Goal: Find specific page/section: Find specific page/section

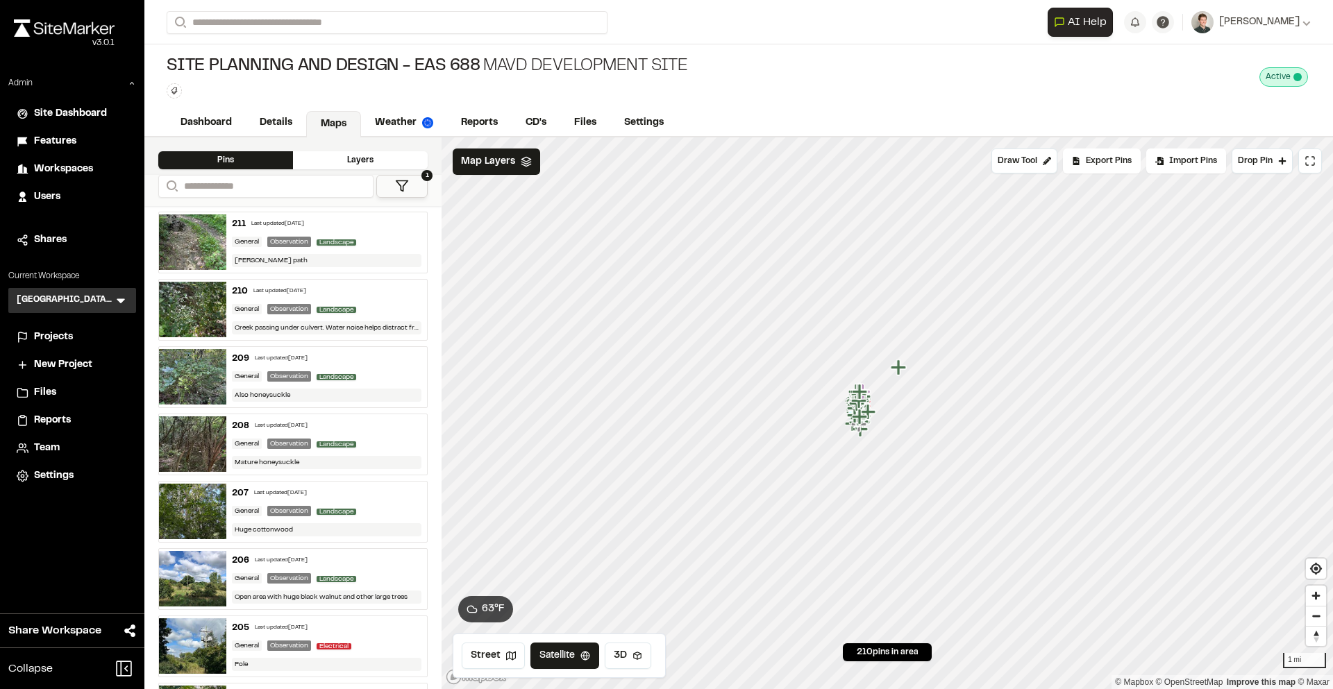
drag, startPoint x: 924, startPoint y: 521, endPoint x: 846, endPoint y: 332, distance: 204.4
click at [852, 383] on icon "Map marker" at bounding box center [861, 392] width 18 height 18
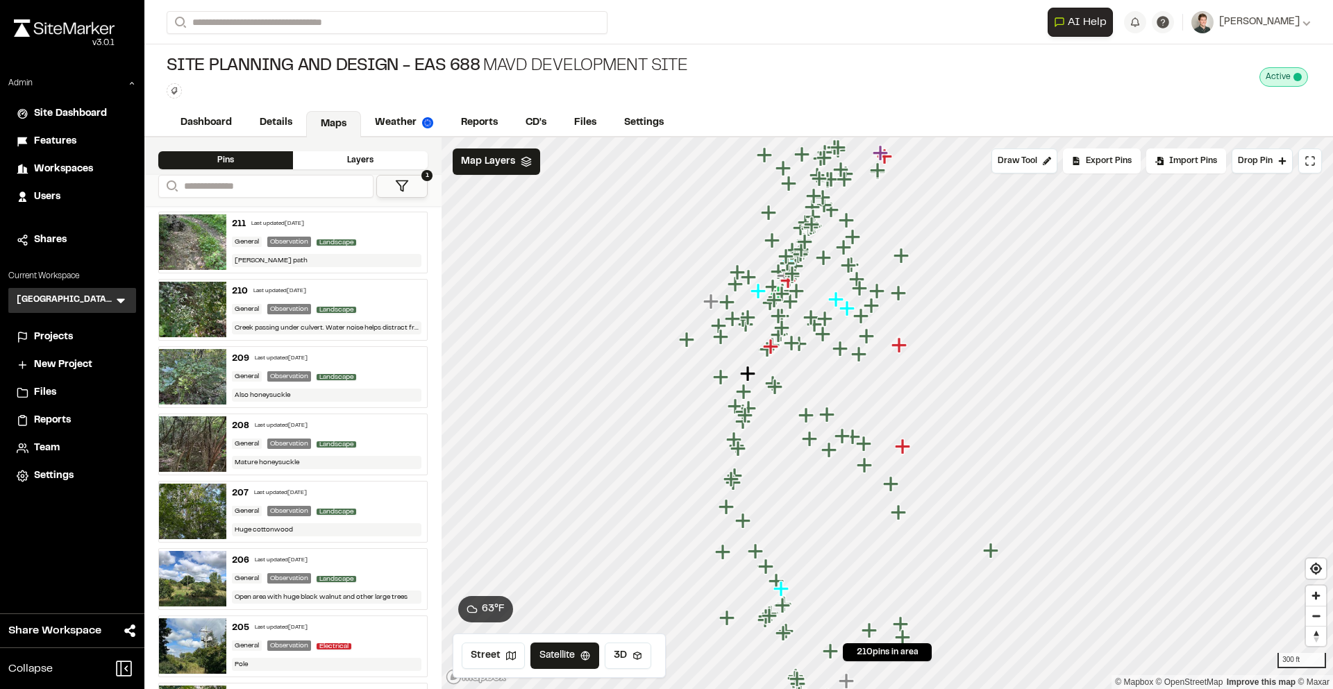
click at [901, 346] on icon "Map marker" at bounding box center [898, 344] width 15 height 15
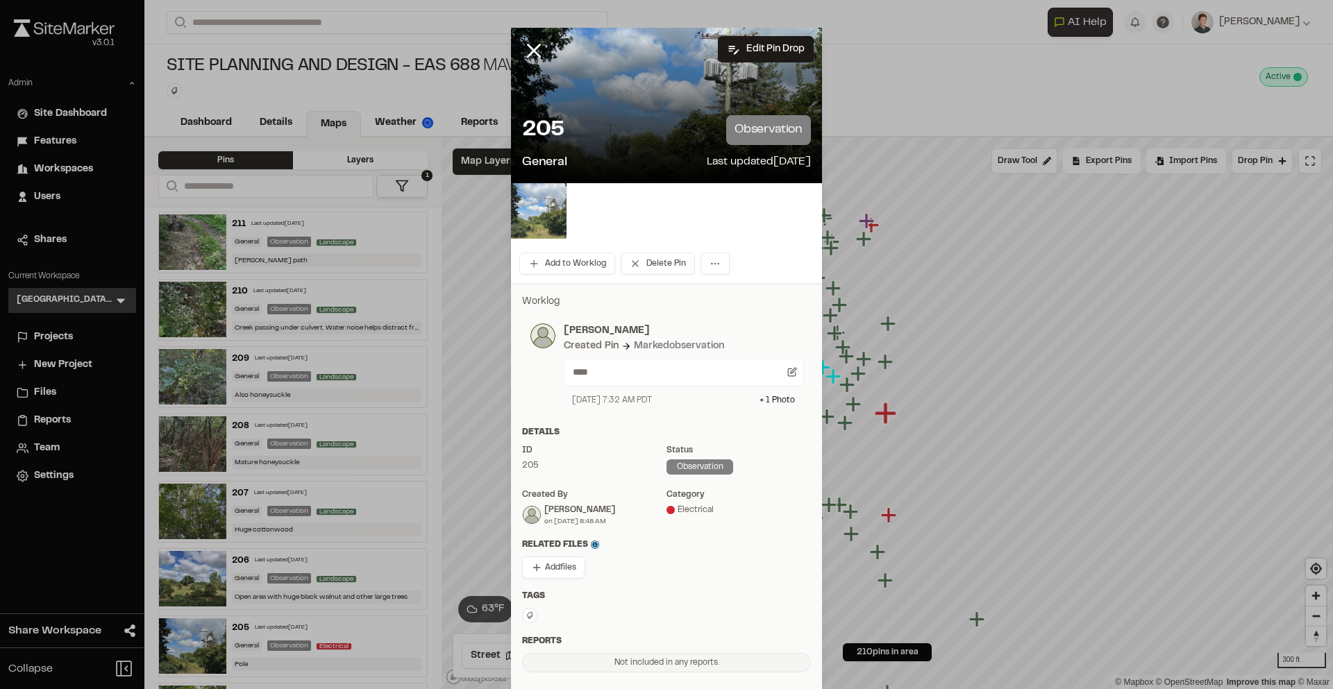
click at [552, 200] on img at bounding box center [539, 211] width 56 height 56
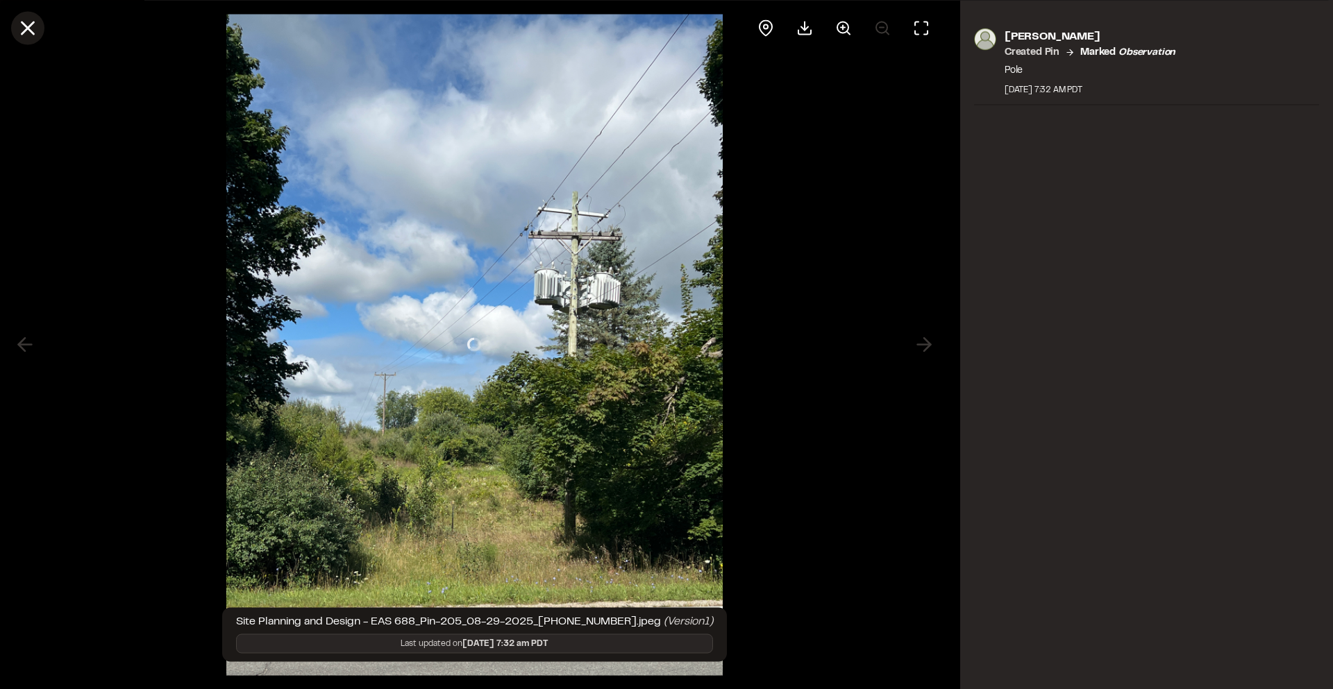
click at [24, 19] on icon at bounding box center [28, 28] width 24 height 24
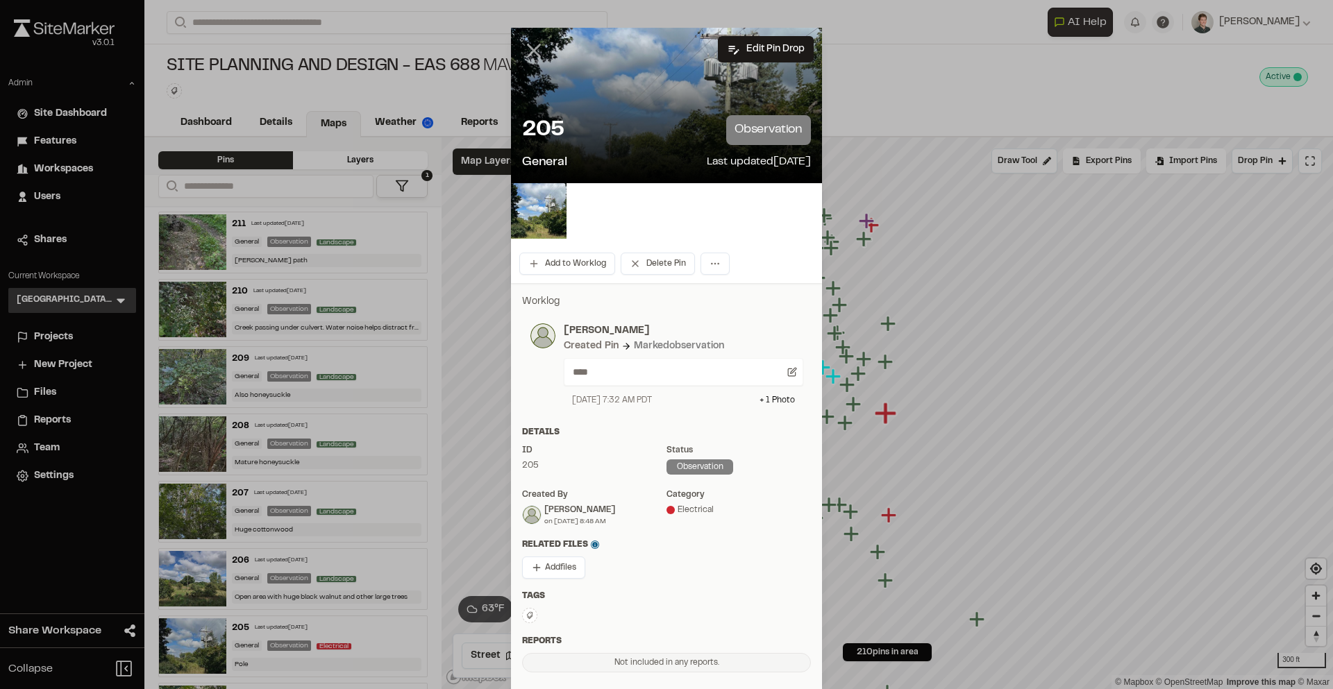
click at [534, 42] on icon at bounding box center [534, 51] width 24 height 24
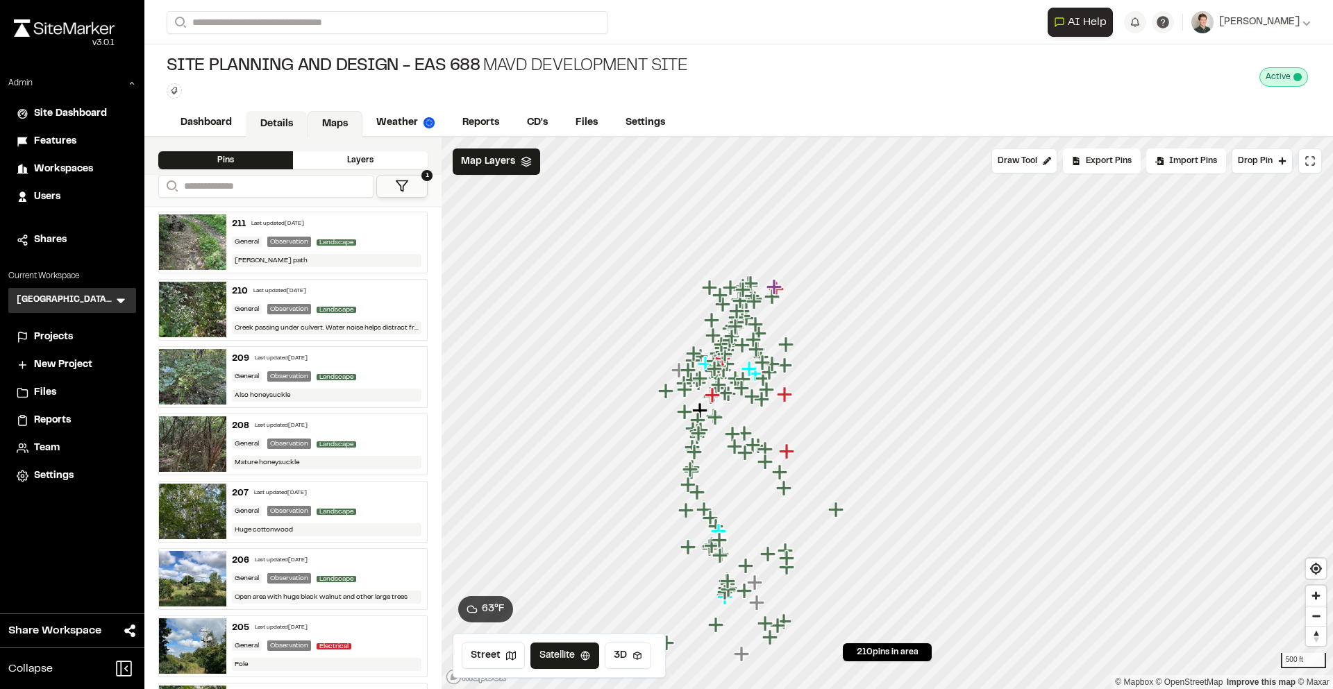
click at [285, 125] on link "Details" at bounding box center [277, 124] width 62 height 26
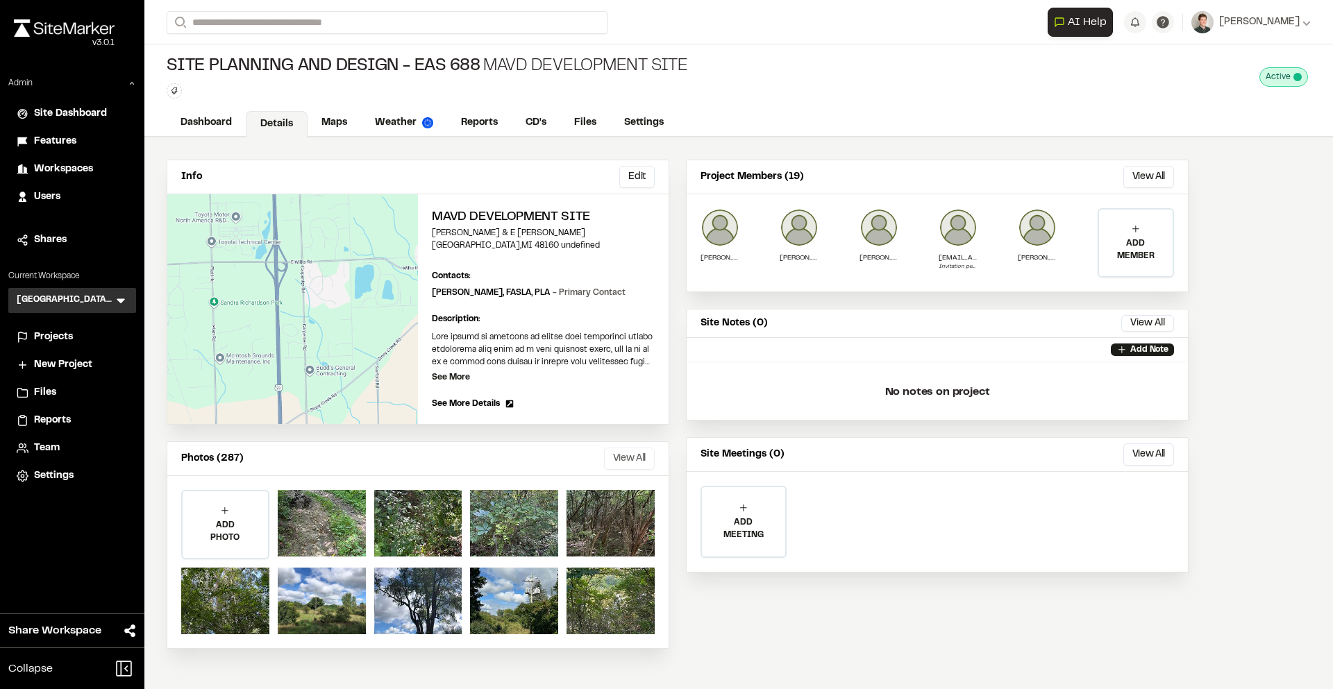
click at [641, 454] on button "View All" at bounding box center [629, 459] width 51 height 22
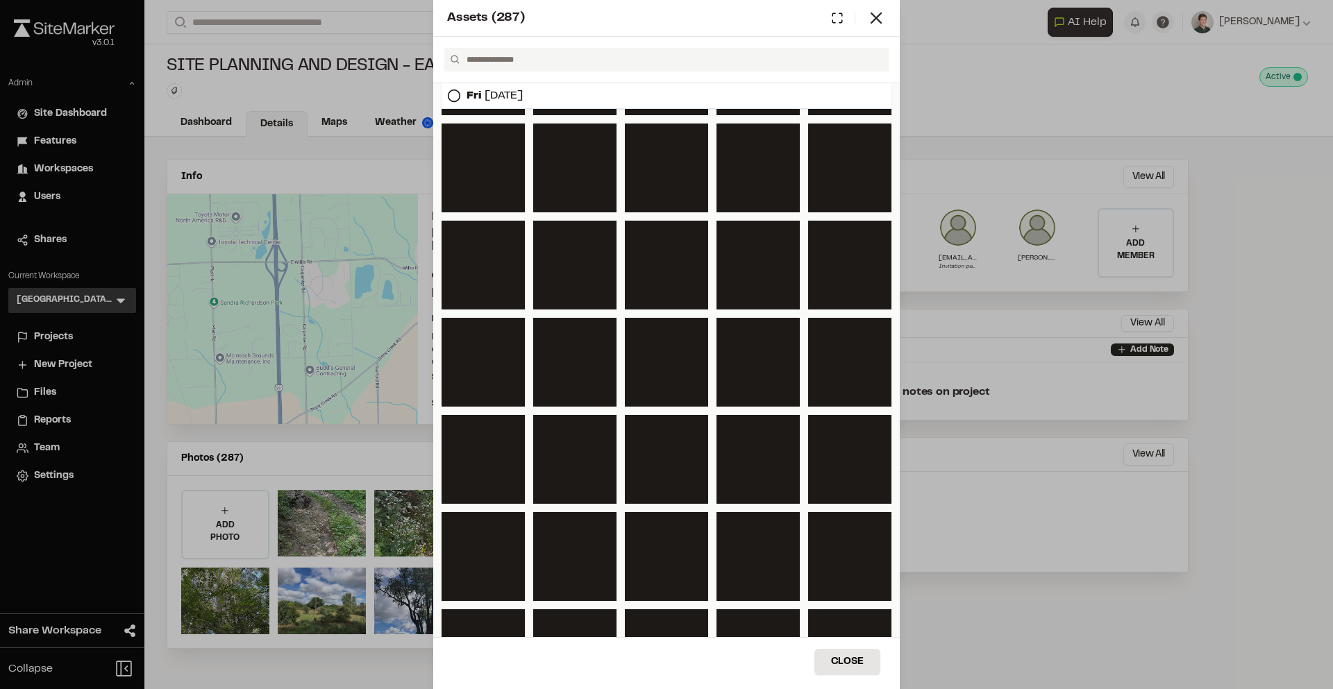
scroll to position [4179, 0]
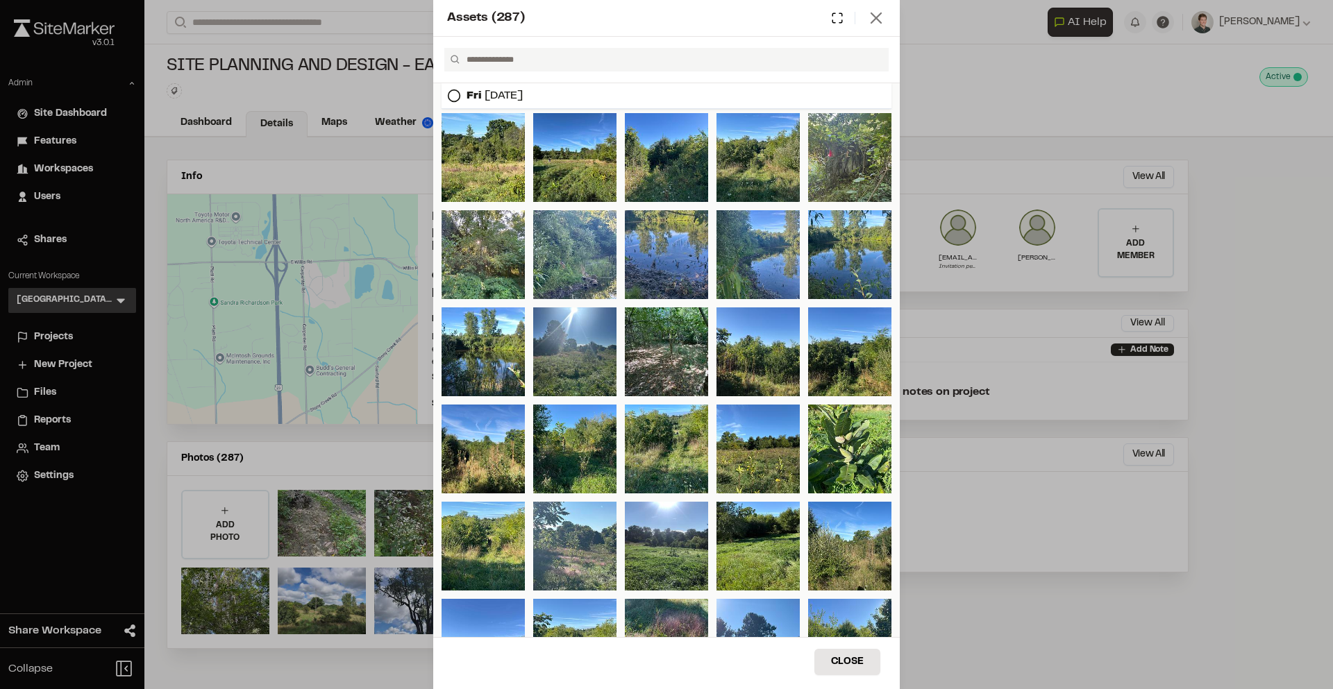
click at [878, 17] on icon at bounding box center [875, 17] width 19 height 19
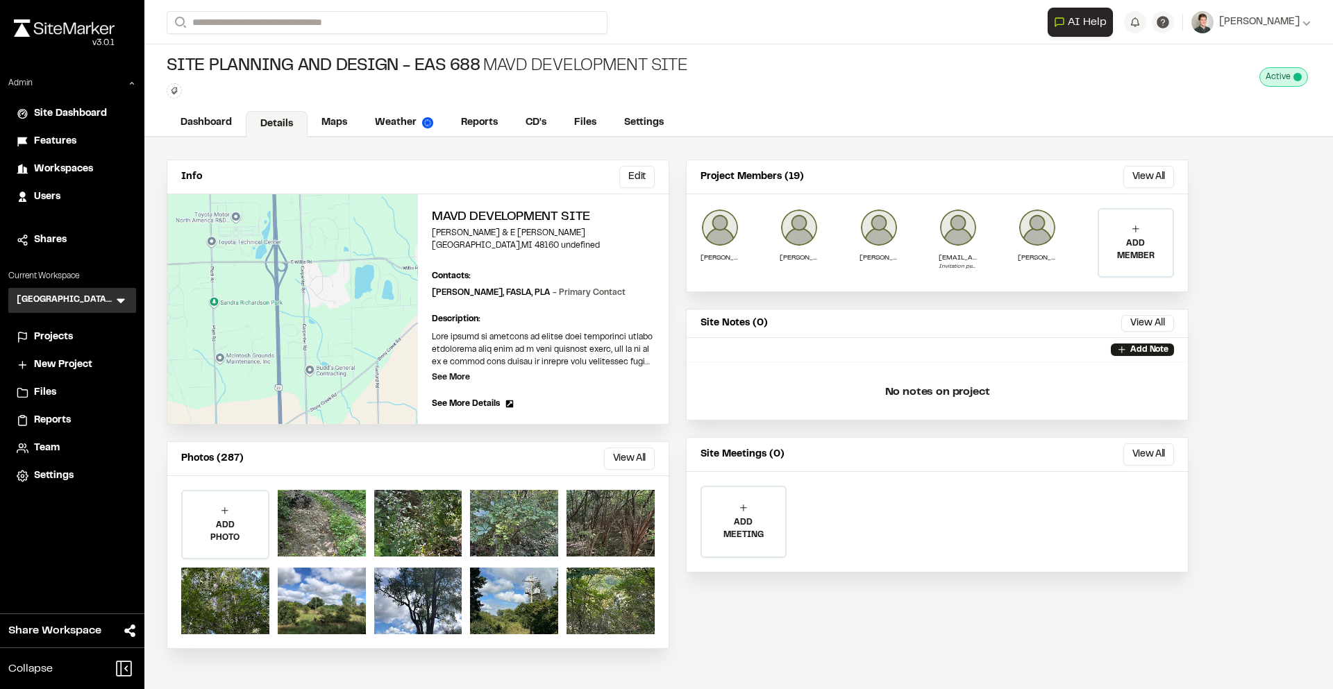
click at [747, 139] on div "Info Edit Edit MAVD Development Site [PERSON_NAME][GEOGRAPHIC_DATA][PERSON_NAME…" at bounding box center [677, 404] width 1066 height 534
